Goal: Check status: Check status

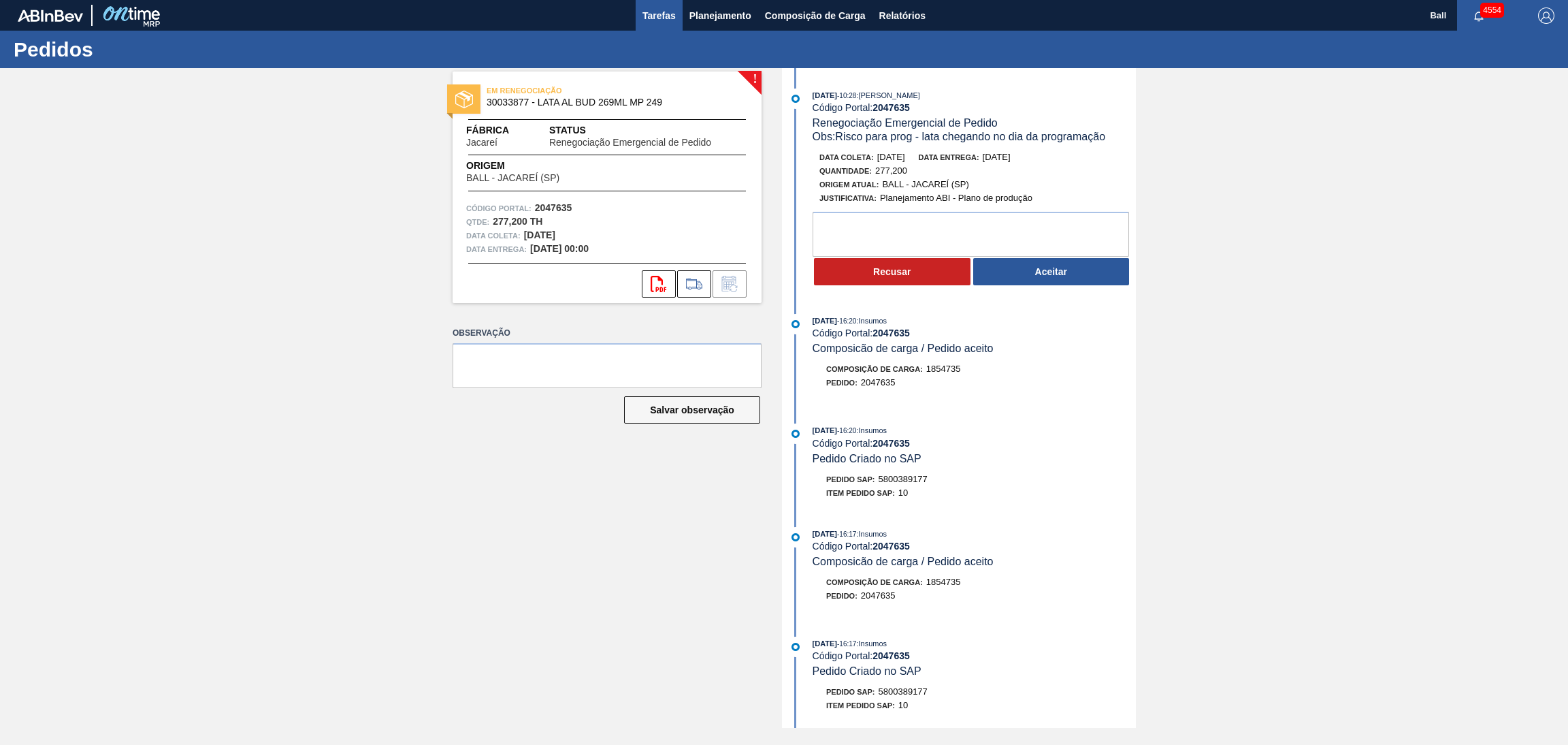
click at [651, 22] on span "Tarefas" at bounding box center [659, 15] width 34 height 16
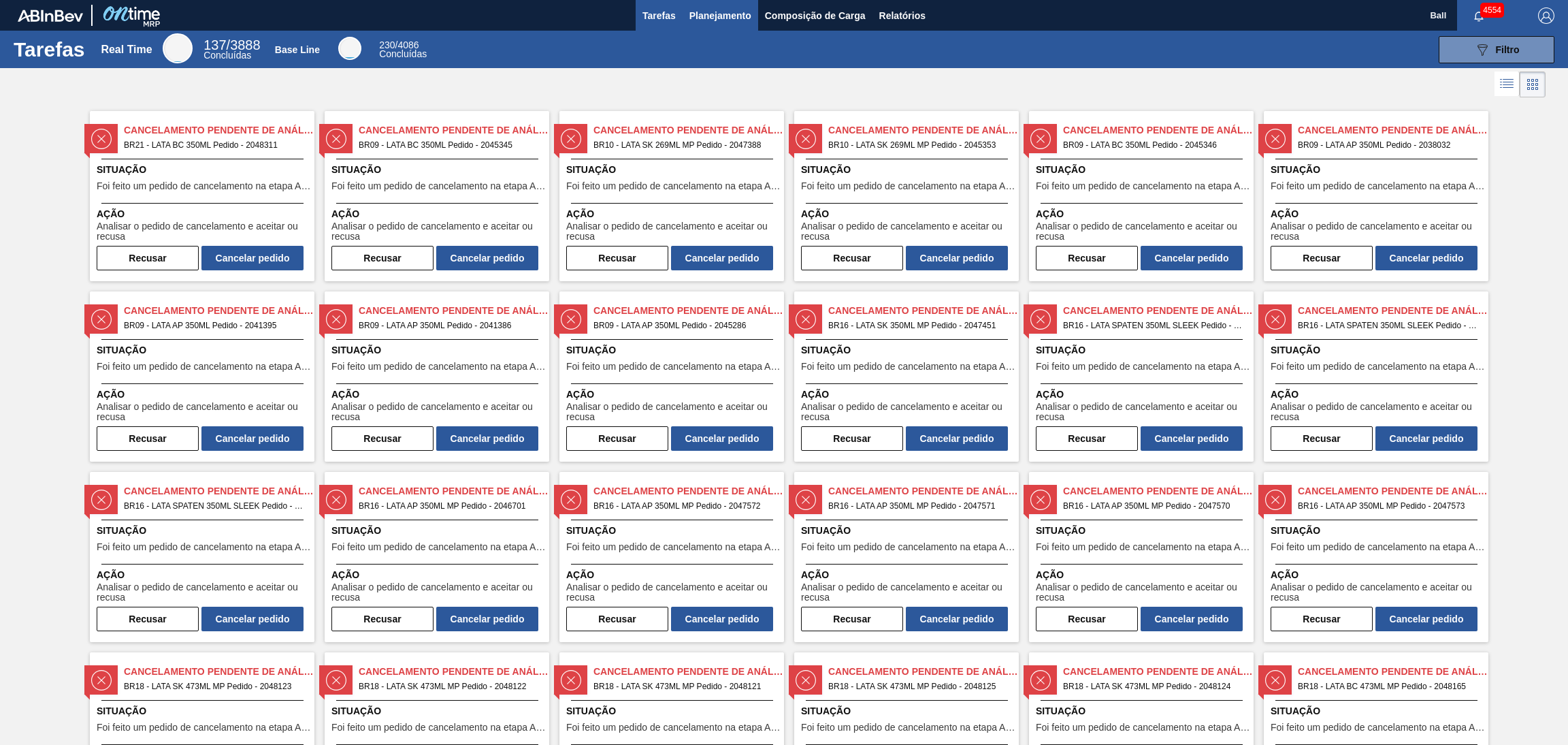
click at [701, 2] on button "Planejamento" at bounding box center [720, 15] width 76 height 31
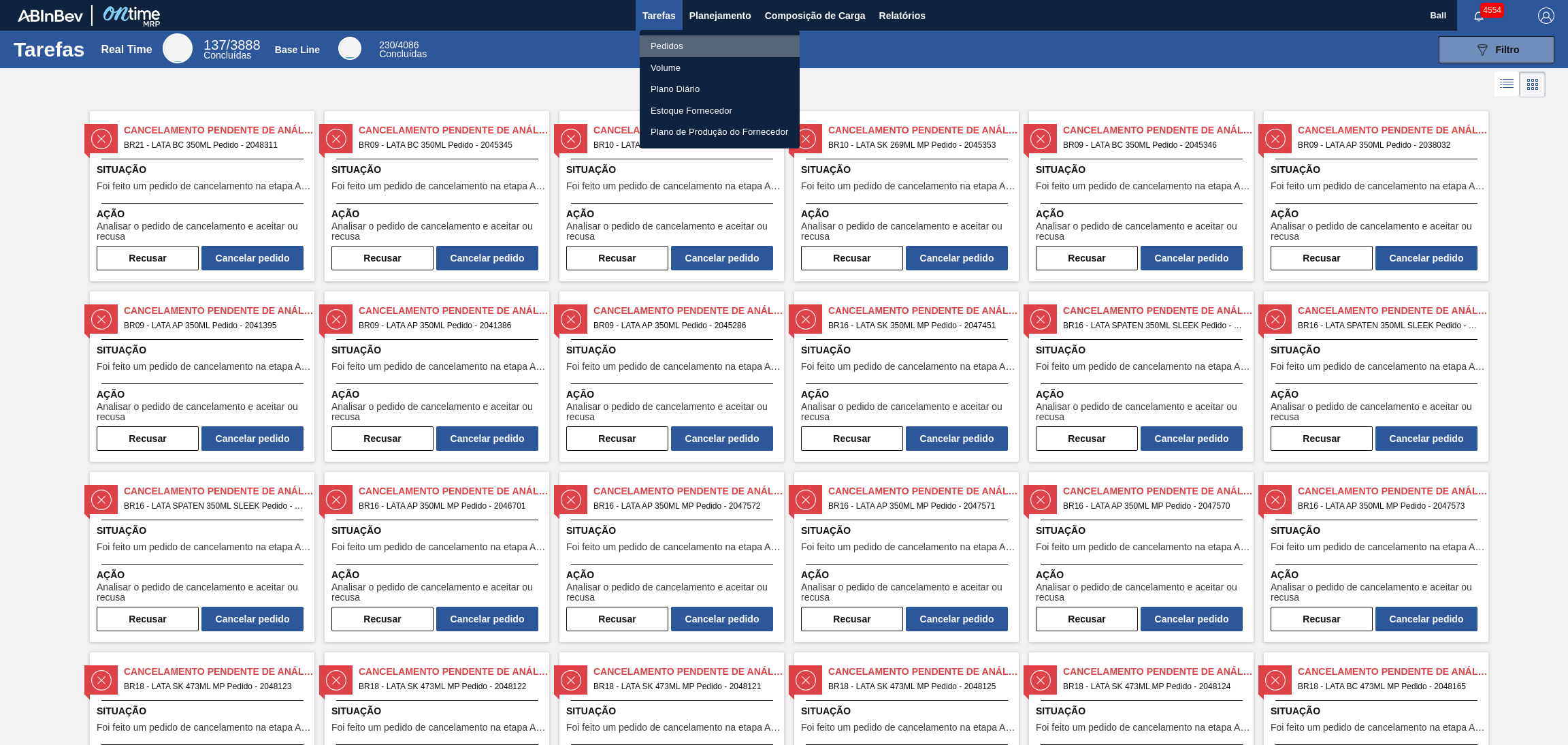
click at [697, 50] on li "Pedidos" at bounding box center [719, 46] width 160 height 21
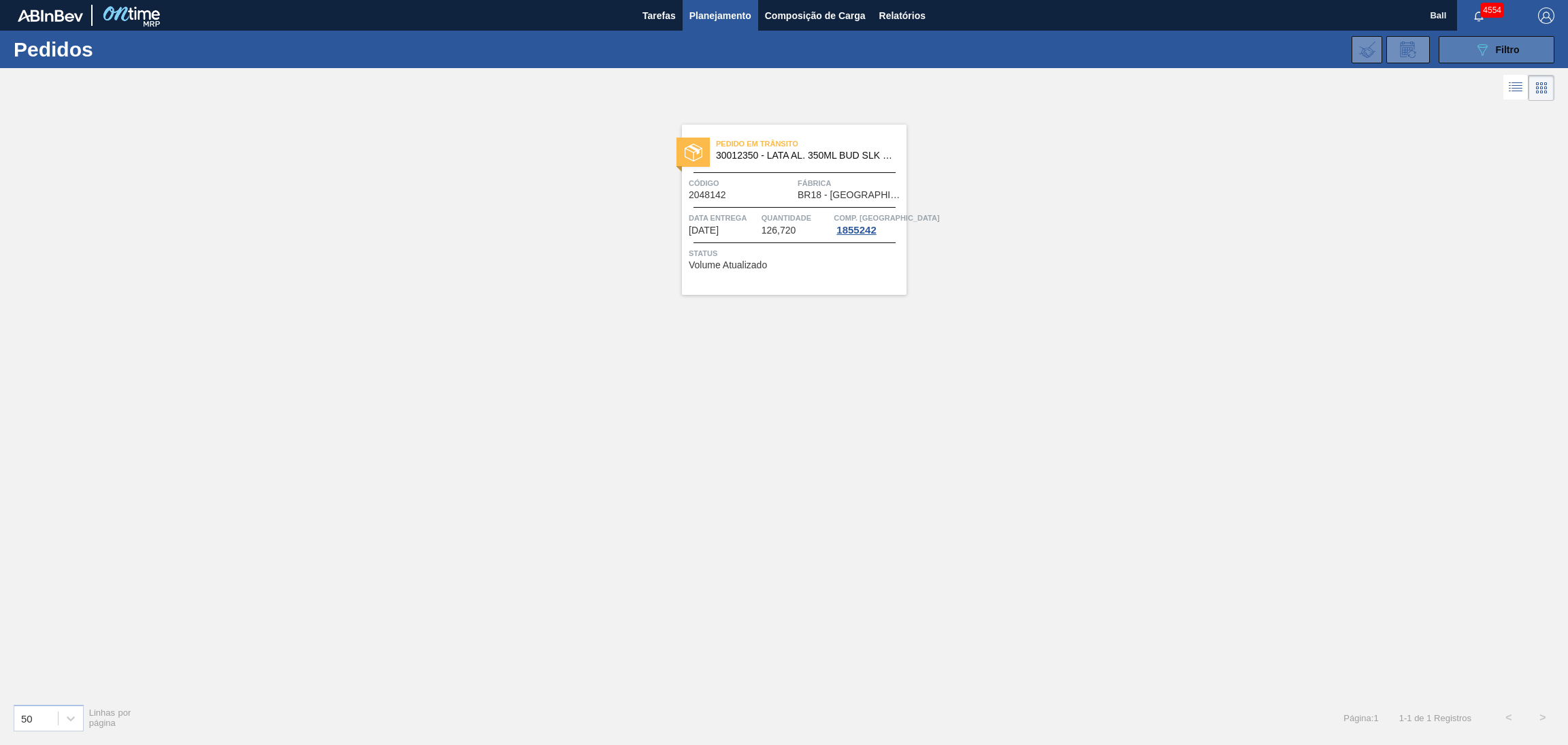
click at [1464, 56] on button "089F7B8B-B2A5-4AFE-B5C0-19BA573D28AC Filtro" at bounding box center [1496, 50] width 116 height 27
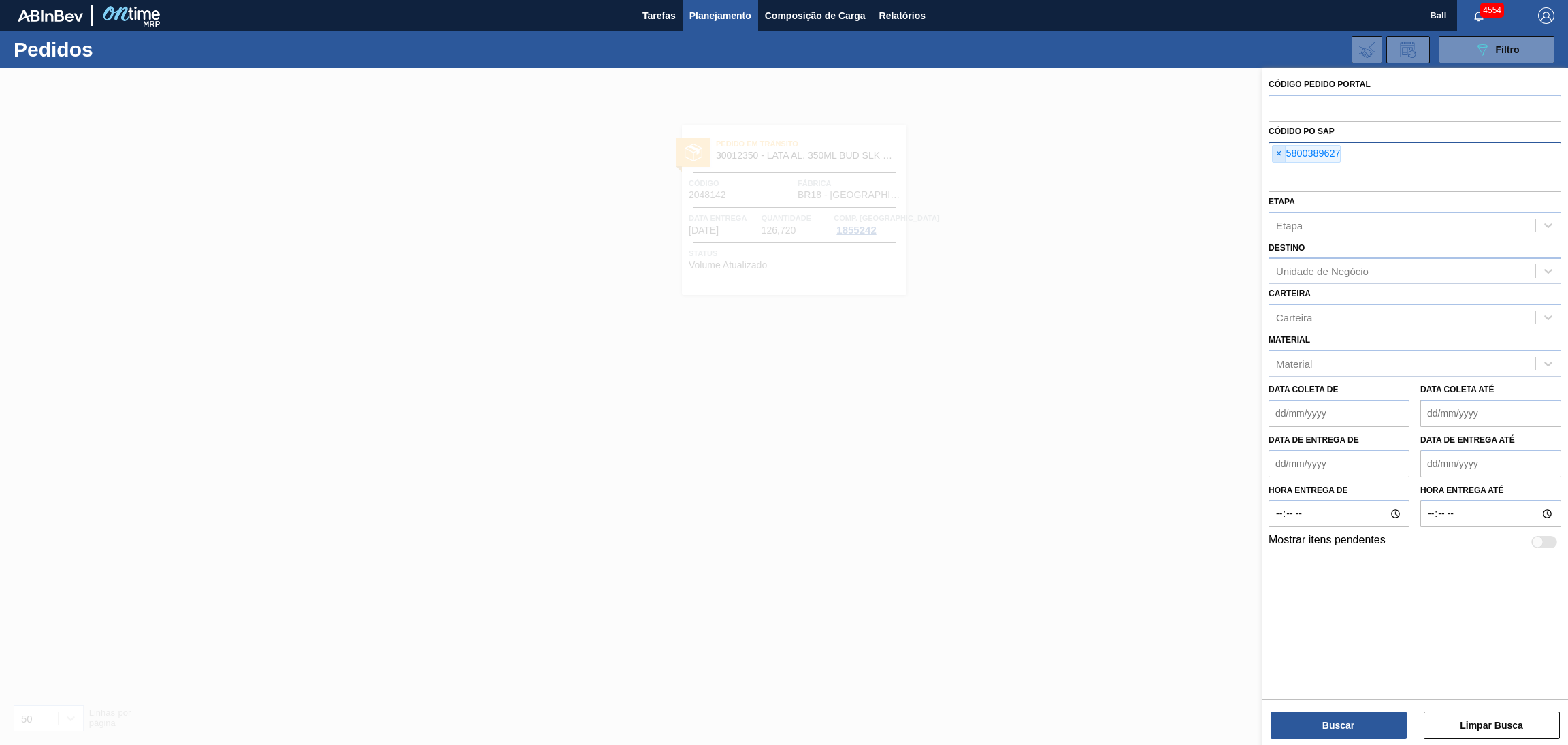
click at [1276, 151] on span "×" at bounding box center [1279, 153] width 13 height 16
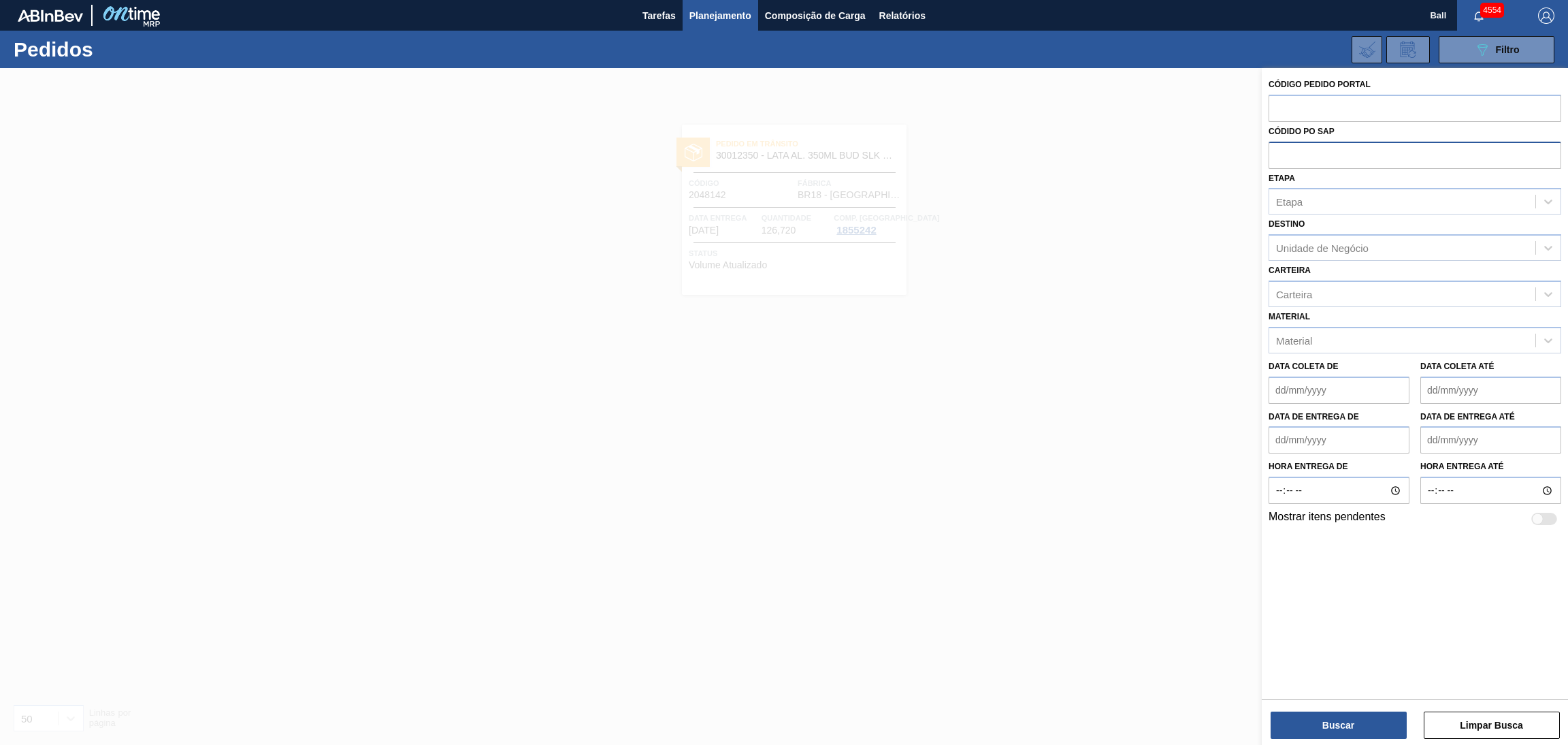
paste input "5800389627"
type input "5800389627"
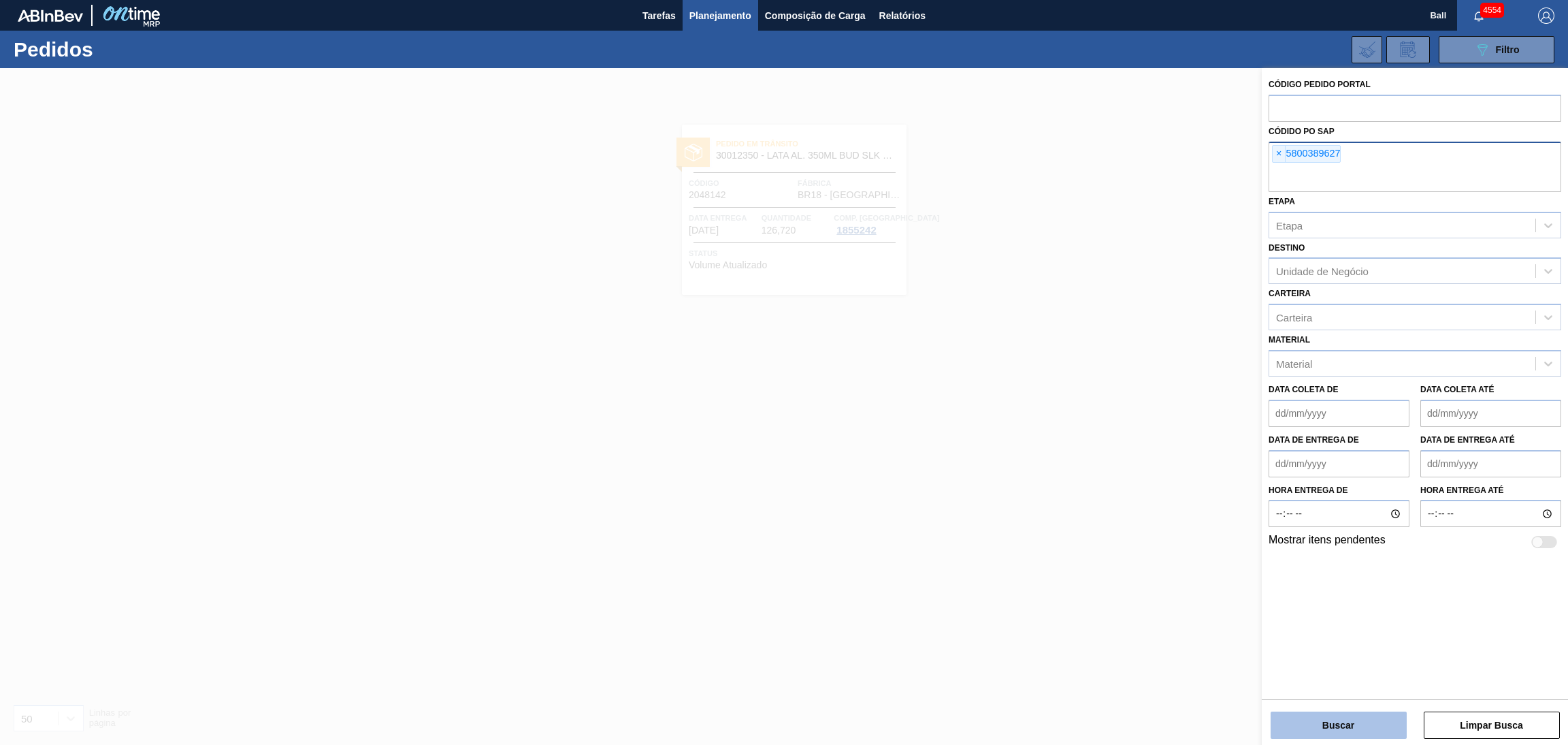
click at [1341, 714] on button "Buscar" at bounding box center [1339, 724] width 136 height 27
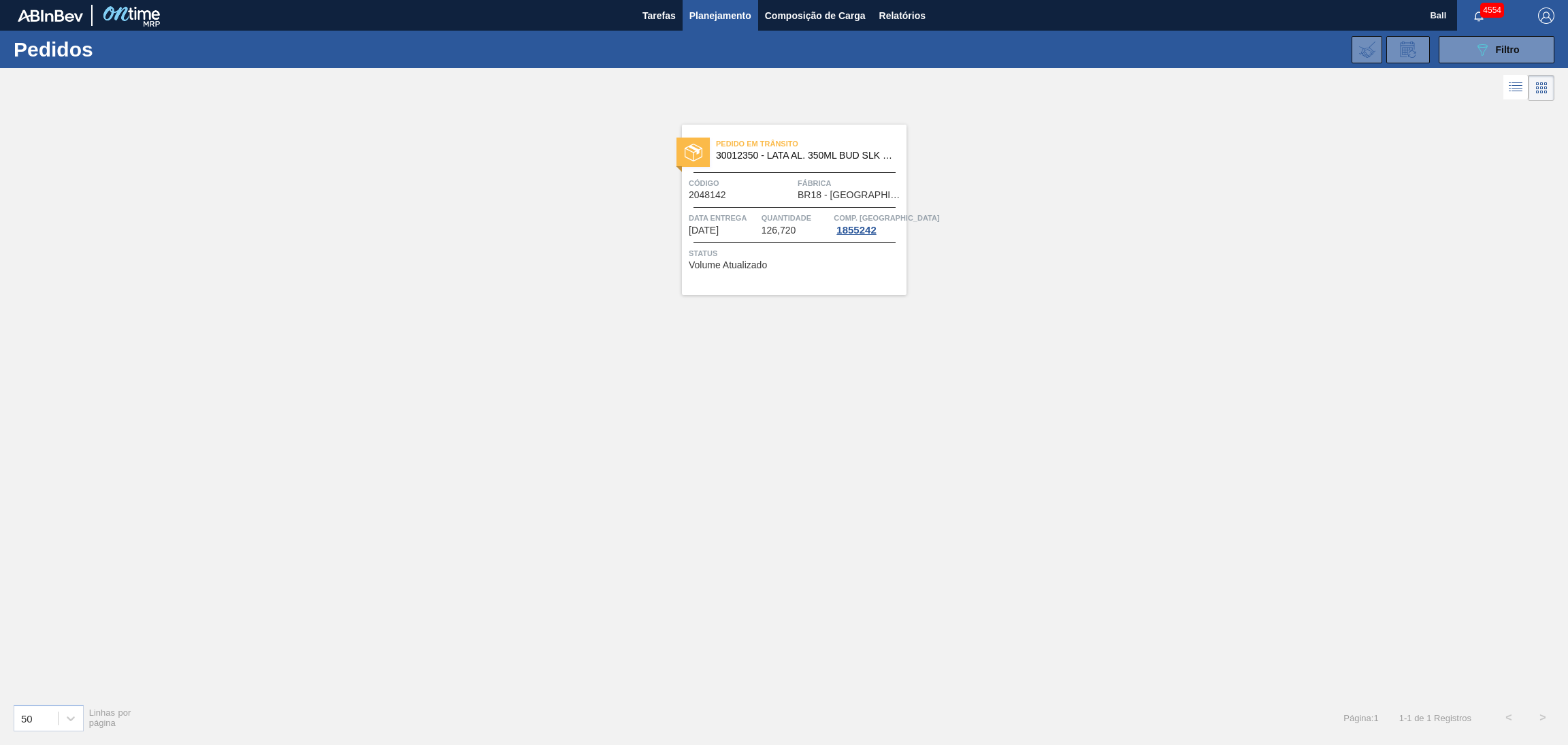
click at [802, 251] on span "Status" at bounding box center [795, 253] width 214 height 14
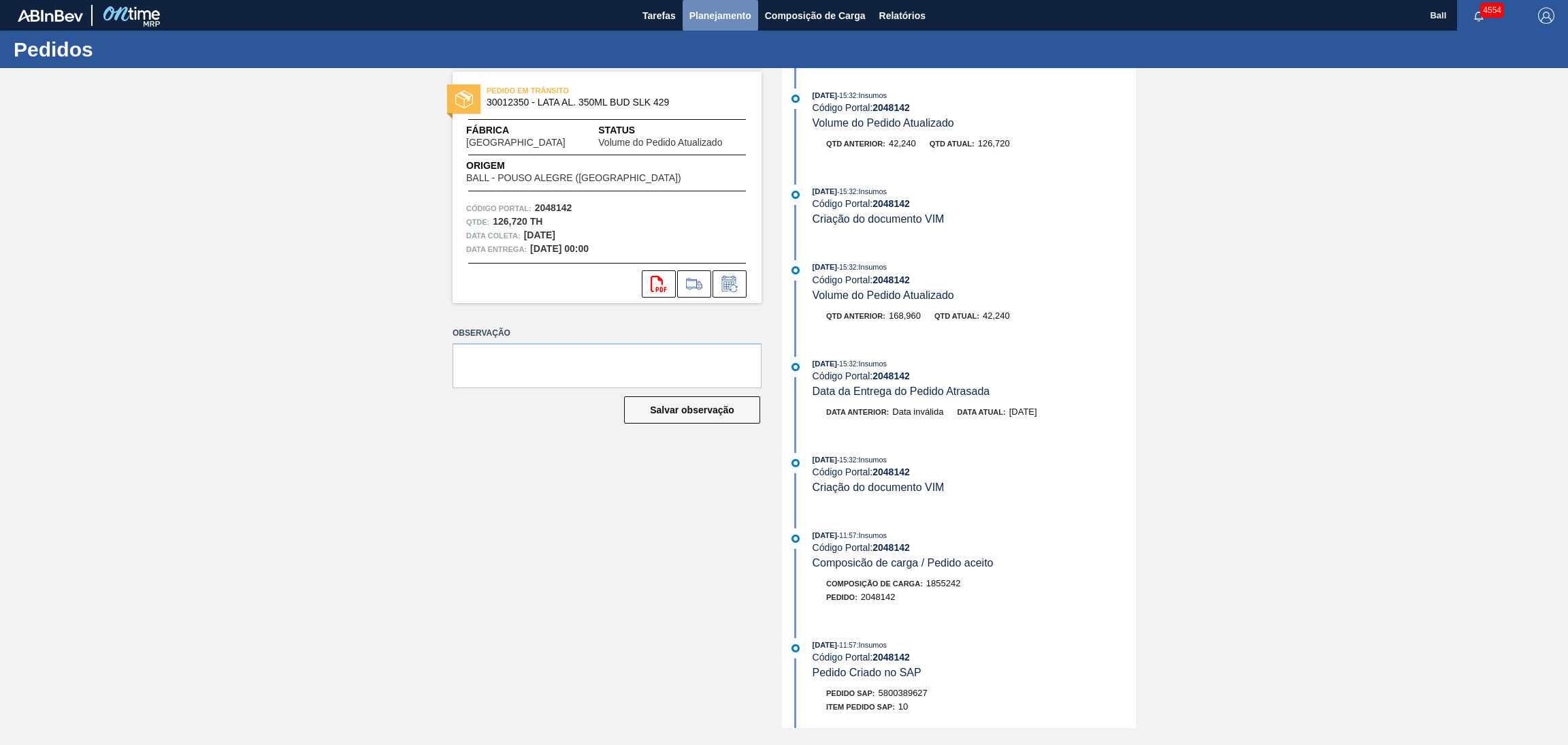
click at [704, 13] on span "Planejamento" at bounding box center [720, 15] width 62 height 16
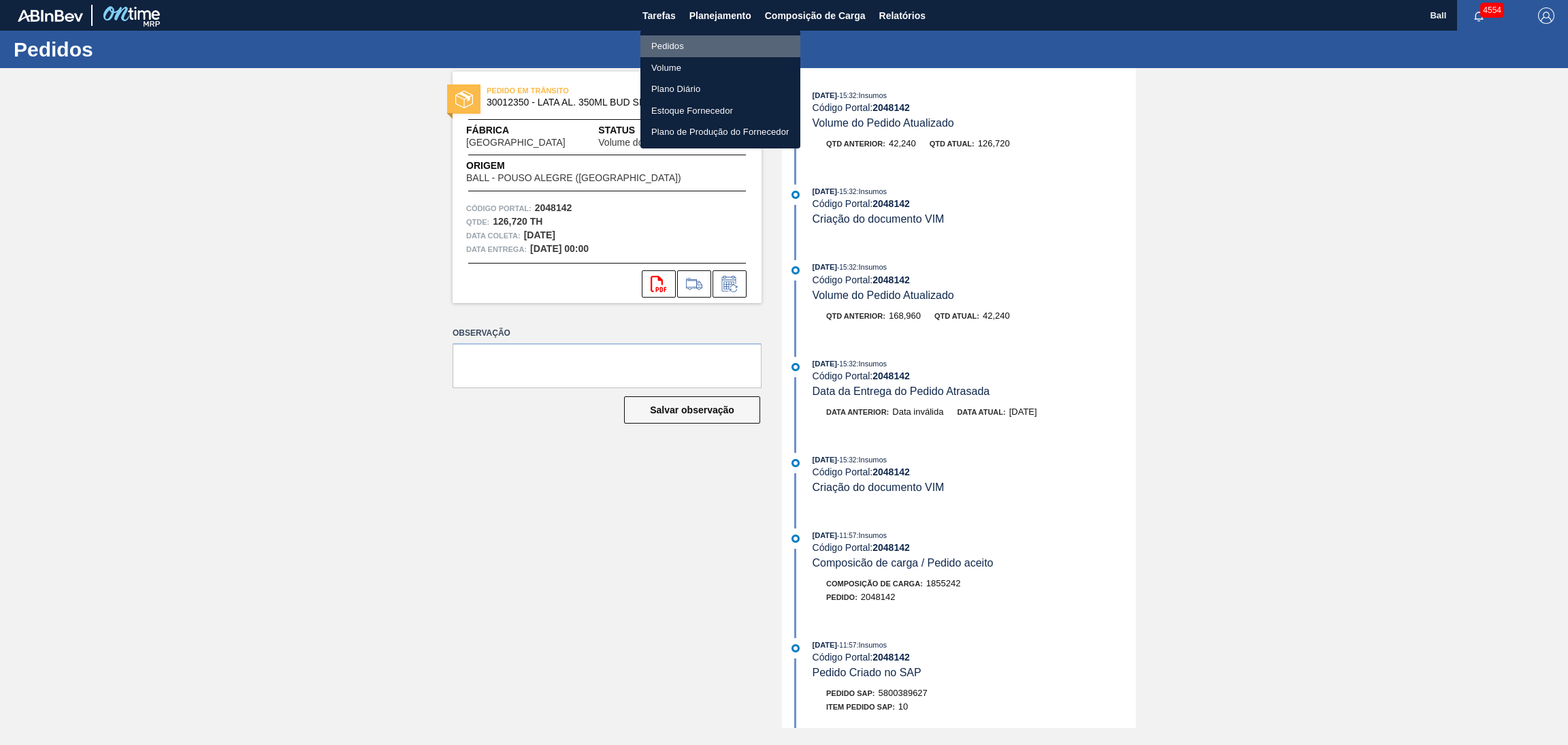
click at [668, 47] on li "Pedidos" at bounding box center [720, 46] width 160 height 21
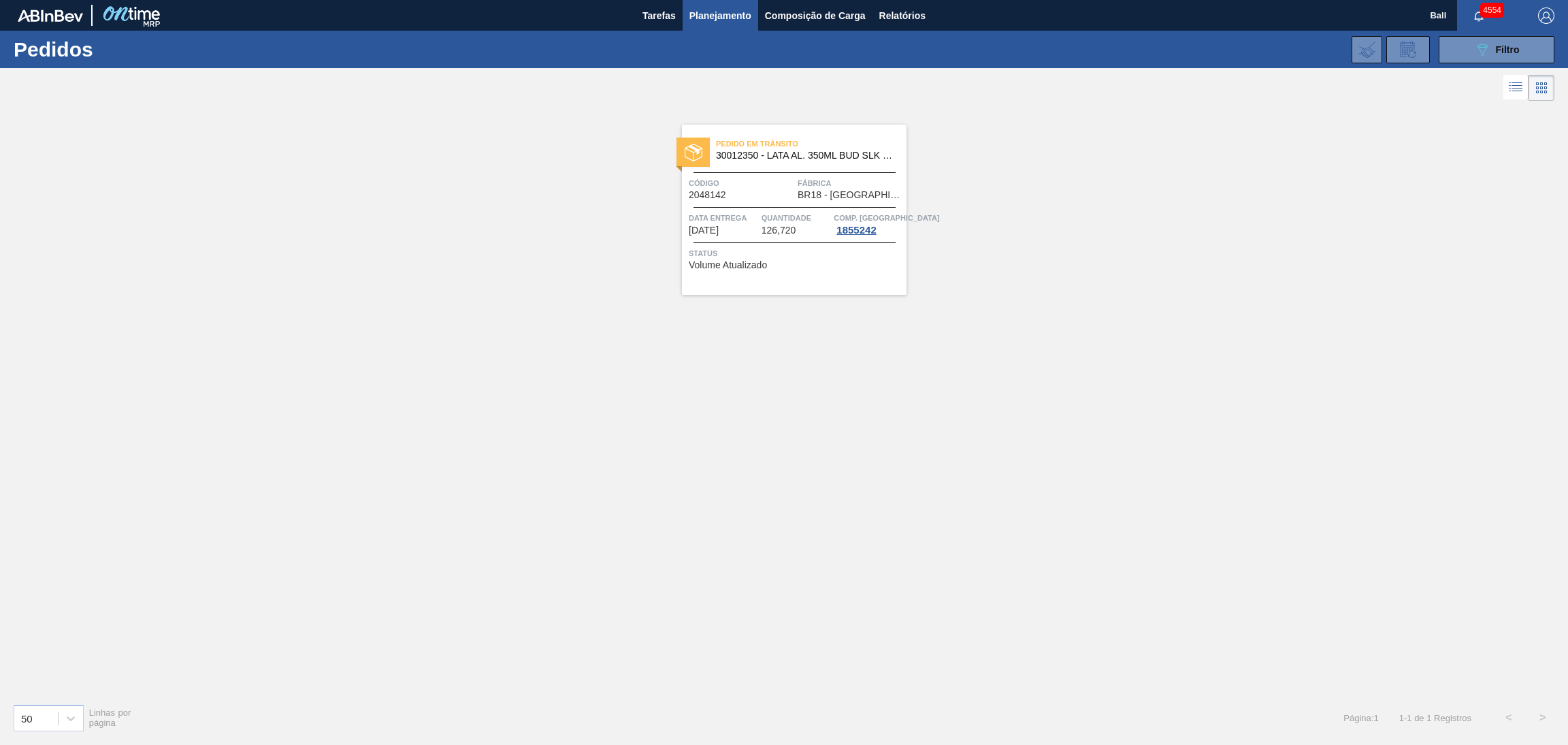
drag, startPoint x: 1486, startPoint y: 41, endPoint x: 1462, endPoint y: 79, distance: 44.9
click at [1486, 41] on icon "089F7B8B-B2A5-4AFE-B5C0-19BA573D28AC" at bounding box center [1481, 49] width 16 height 16
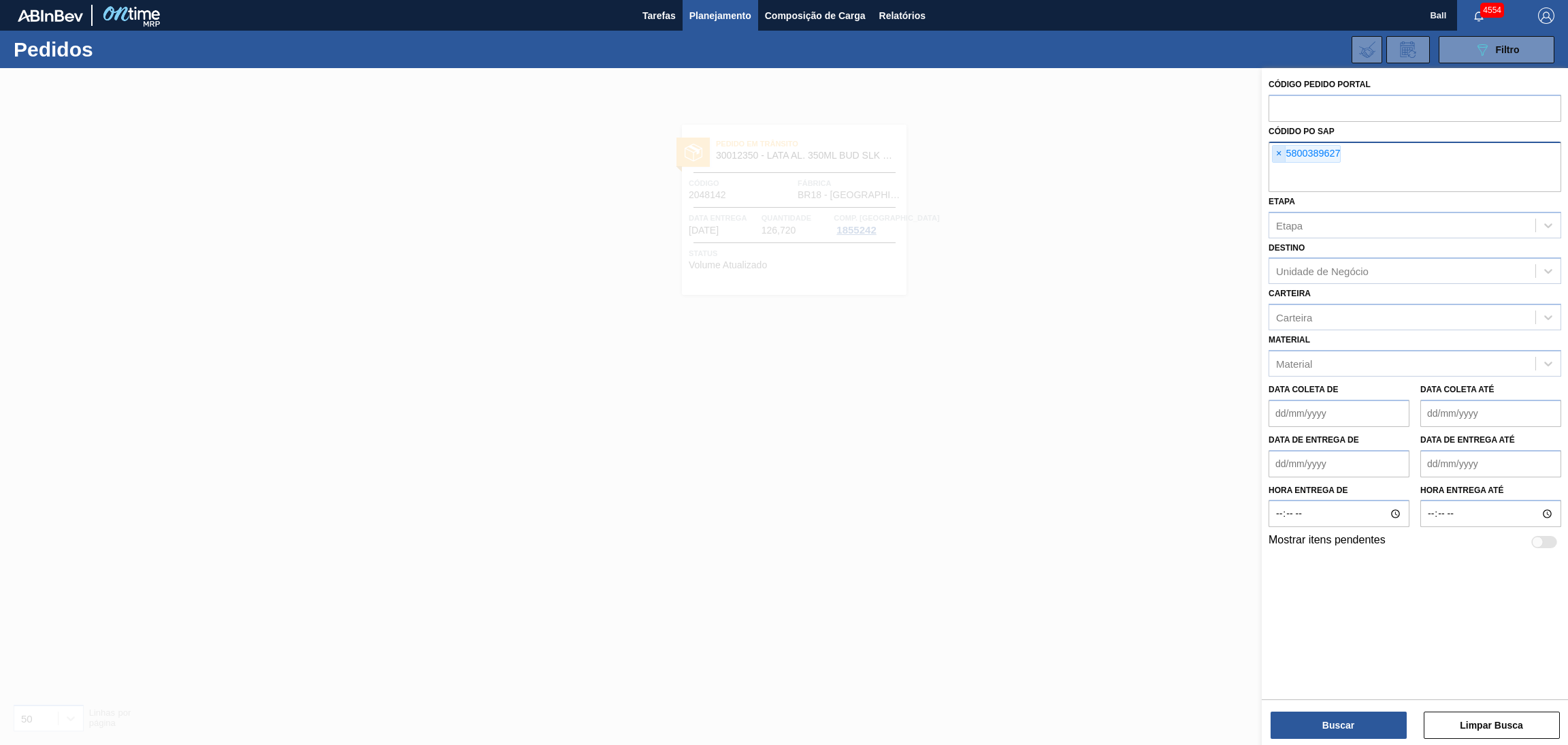
click at [1277, 155] on span "×" at bounding box center [1279, 153] width 13 height 16
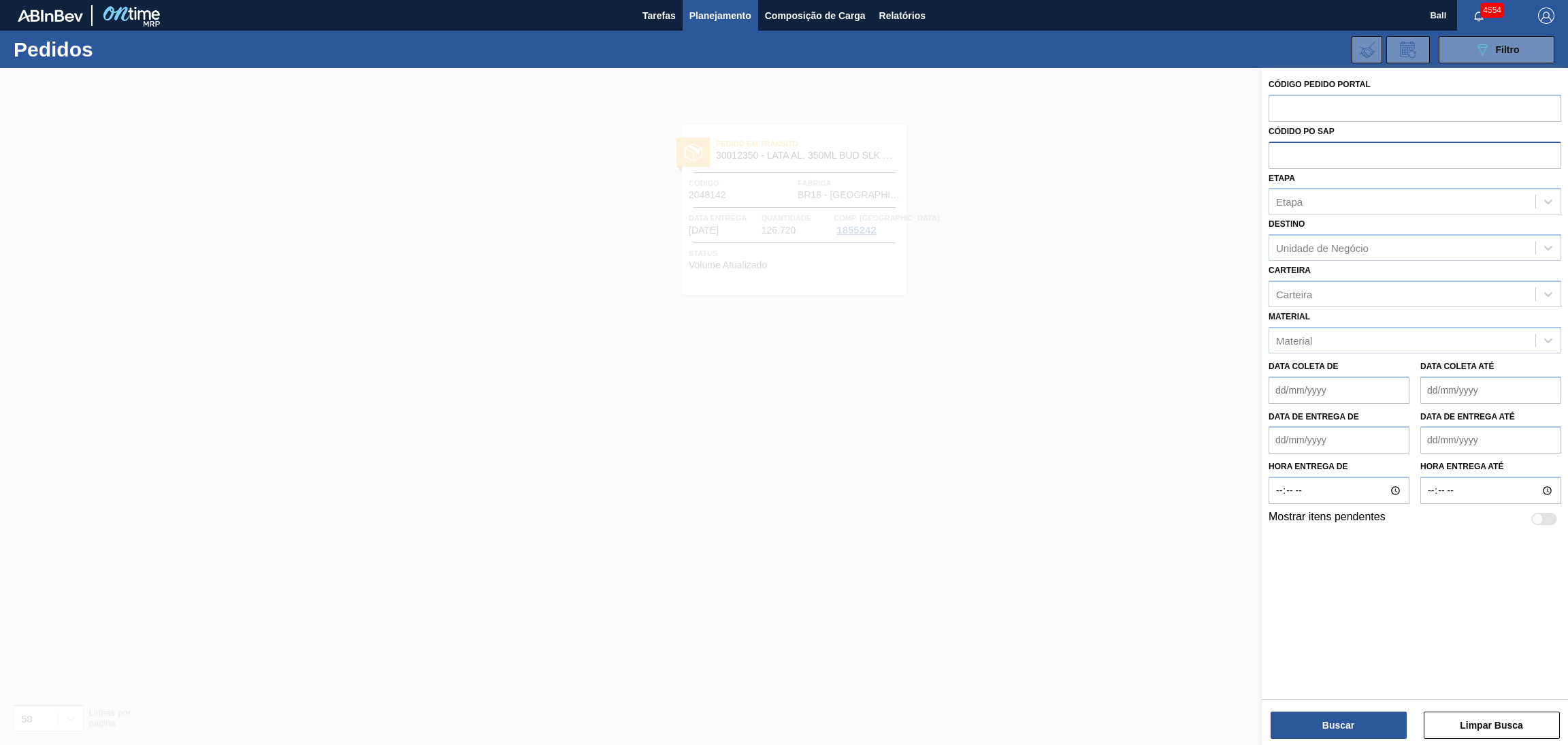
paste input "5800390350"
type input "5800390350"
click at [1326, 715] on button "Buscar" at bounding box center [1339, 724] width 136 height 27
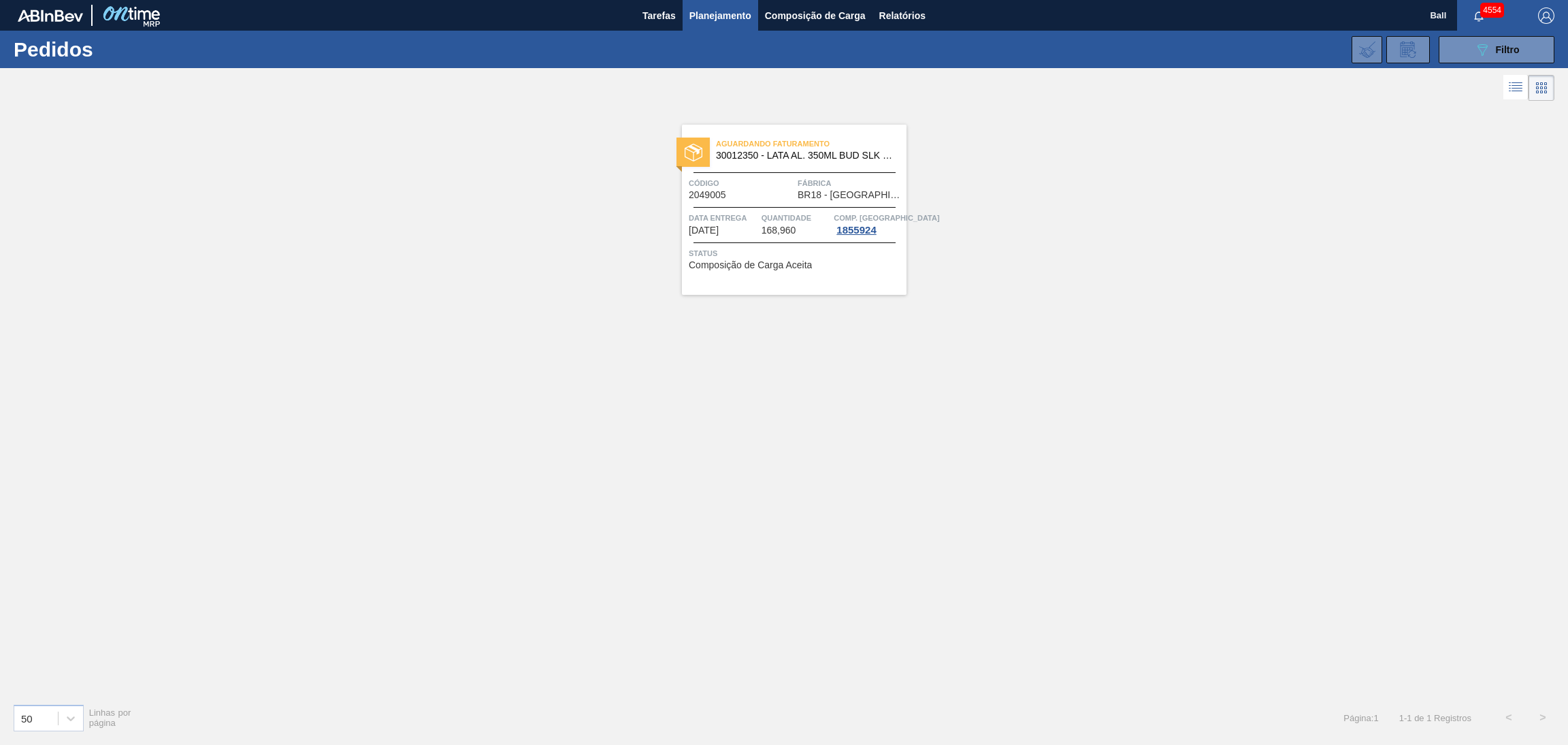
click at [788, 208] on div "Aguardando Faturamento 30012350 - LATA AL. 350ML BUD SLK 429 Código 2049005 Fáb…" at bounding box center [794, 209] width 224 height 170
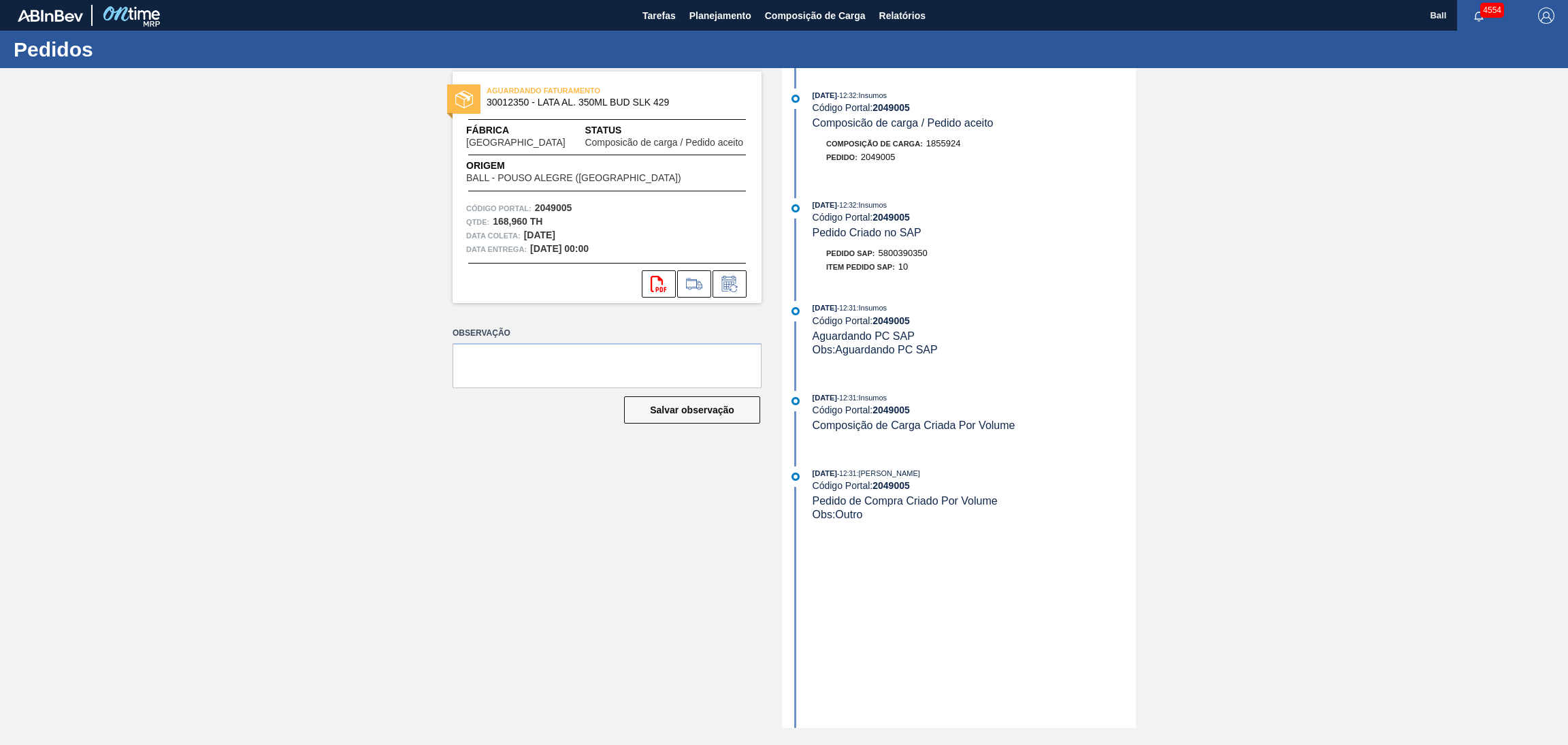
drag, startPoint x: 777, startPoint y: 224, endPoint x: 879, endPoint y: 262, distance: 108.8
click at [778, 224] on div "AGUARDANDO FATURAMENTO 30012350 - LATA AL. 350ML BUD SLK 429 Fábrica [GEOGRAPHI…" at bounding box center [784, 398] width 1568 height 660
drag, startPoint x: 934, startPoint y: 258, endPoint x: 879, endPoint y: 259, distance: 55.0
click at [879, 259] on div "Pedido SAP: 5800390350" at bounding box center [974, 253] width 323 height 14
copy span "5800390350"
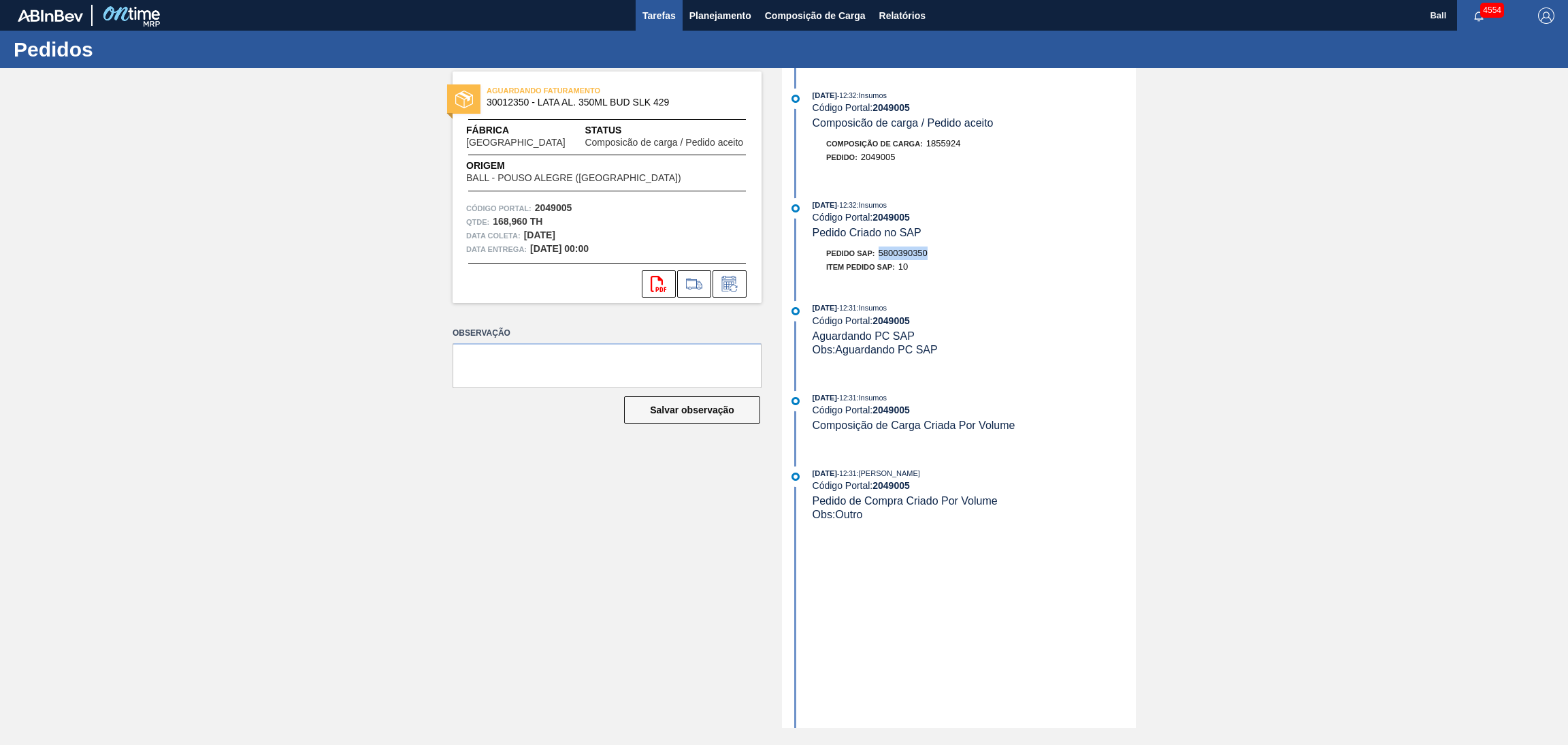
click at [642, 16] on span "Tarefas" at bounding box center [659, 15] width 34 height 16
